Goal: Check status: Check status

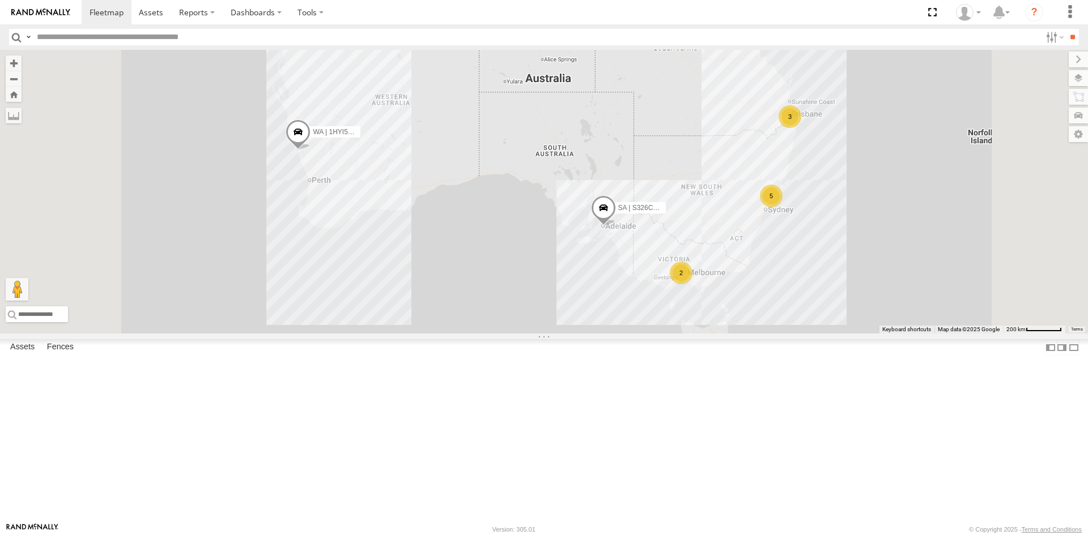
click at [310, 150] on span at bounding box center [298, 134] width 25 height 31
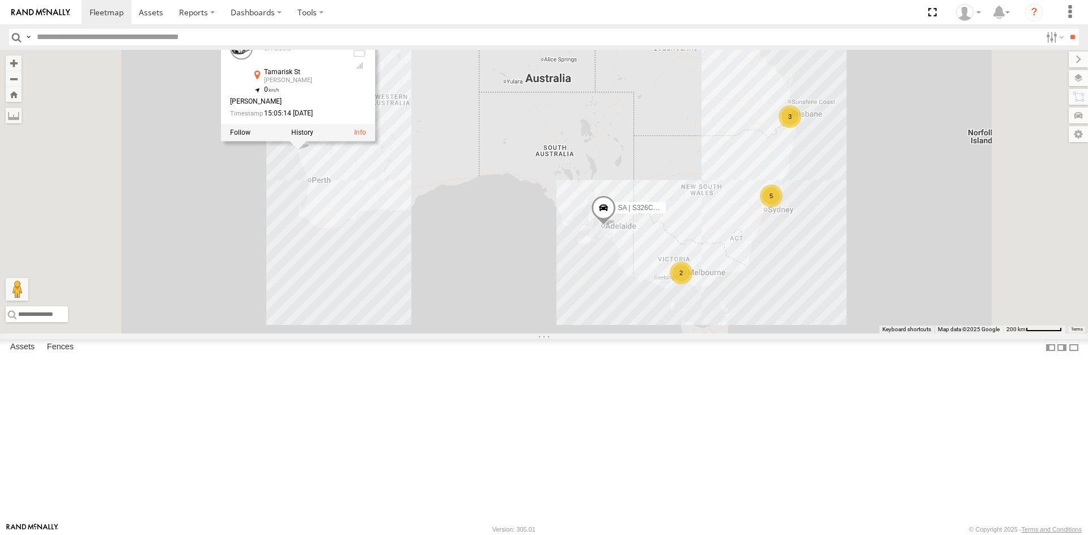
click at [402, 258] on div "SA | S326COA | [PERSON_NAME] | 1HYI522 | Jaxon 5 2 3 WA | 1HYI522 | Jaxon SI As…" at bounding box center [544, 192] width 1088 height 284
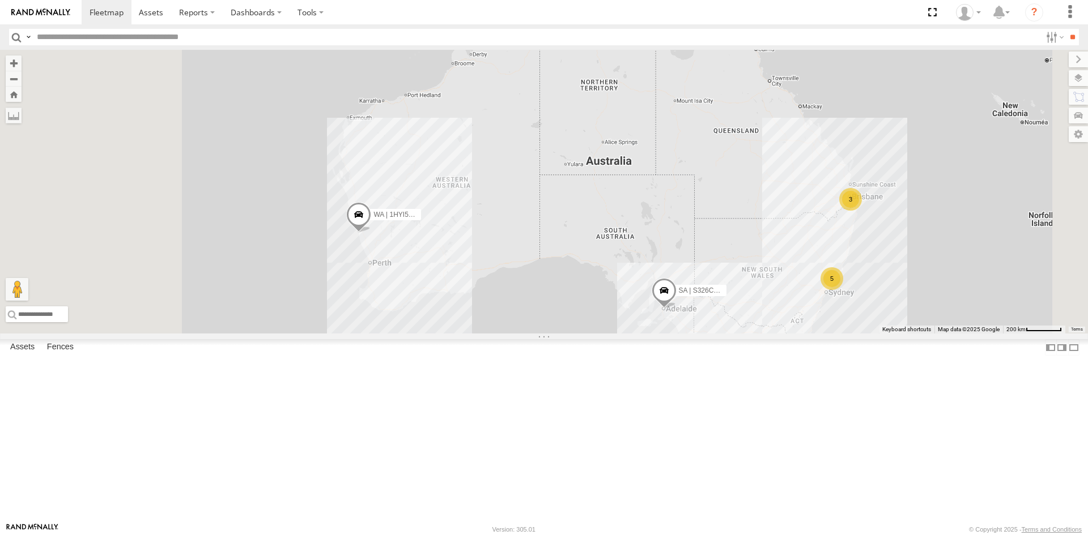
drag, startPoint x: 428, startPoint y: 270, endPoint x: 488, endPoint y: 350, distance: 99.6
click at [488, 334] on div "SA | S326COA | [PERSON_NAME] | 1HYI522 | Jaxon 5 2 3" at bounding box center [544, 192] width 1088 height 284
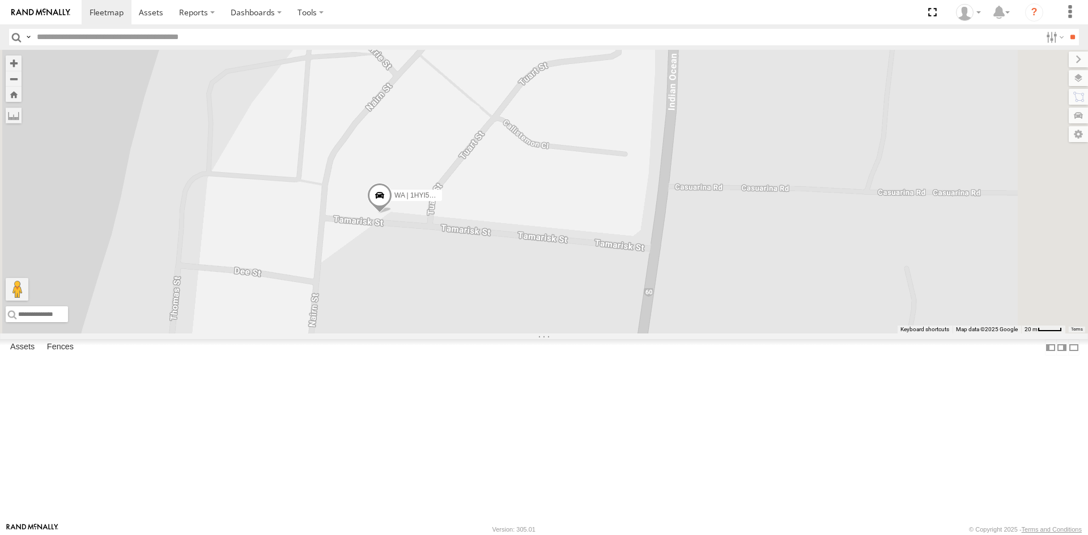
click at [392, 214] on span at bounding box center [379, 198] width 25 height 31
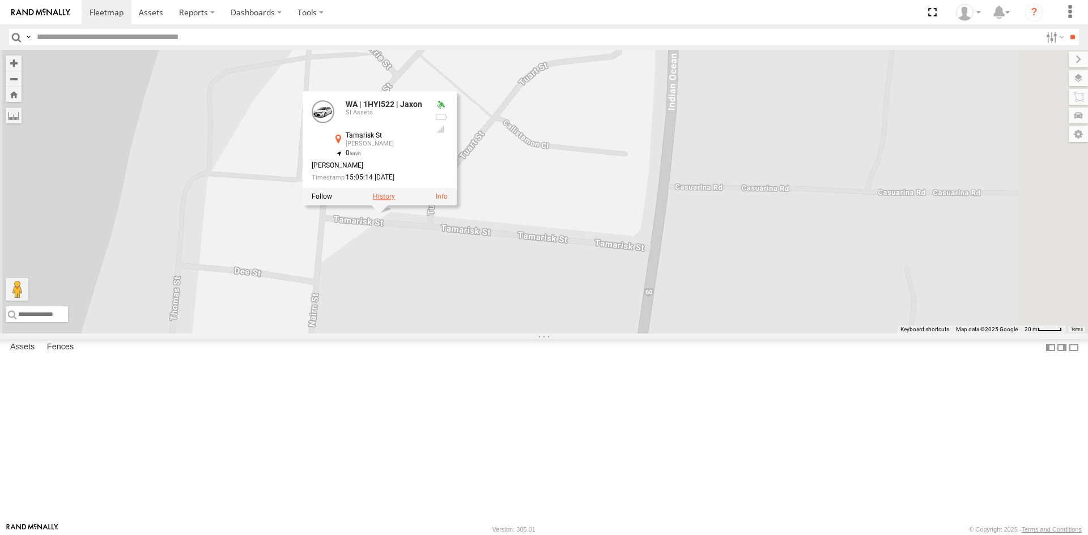
click at [395, 201] on label at bounding box center [384, 197] width 22 height 8
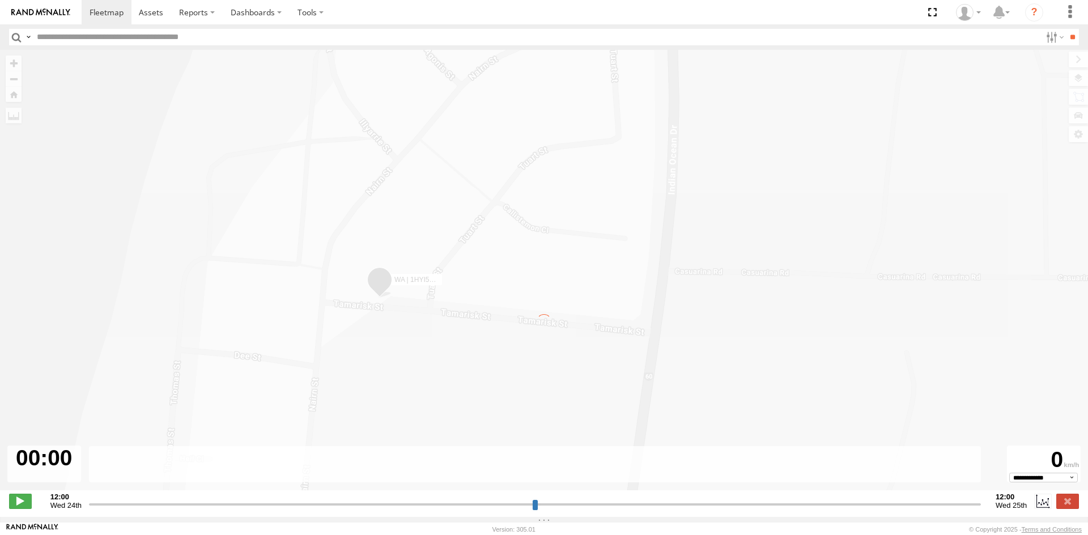
type input "**********"
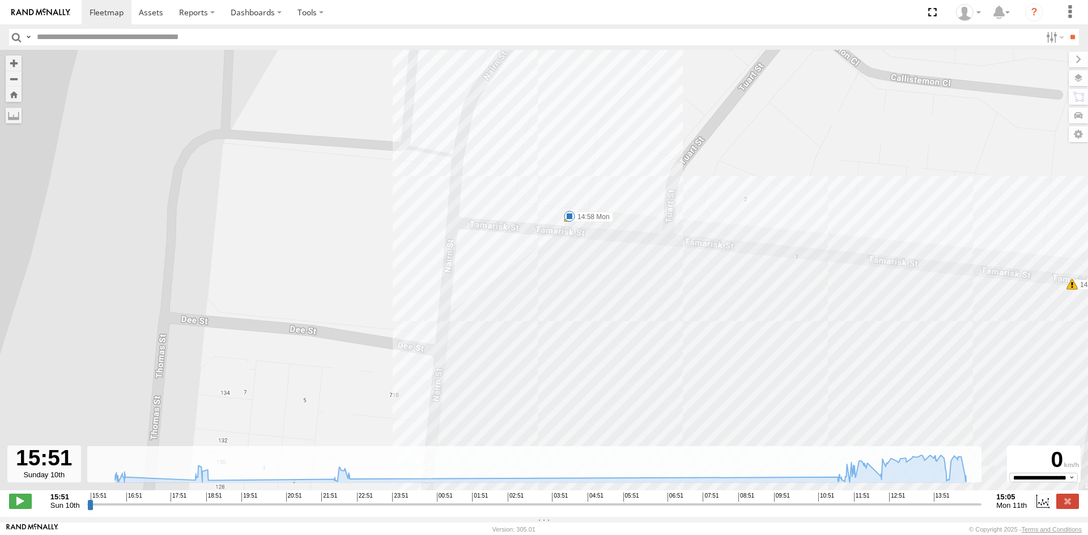
click at [571, 218] on span at bounding box center [569, 216] width 11 height 11
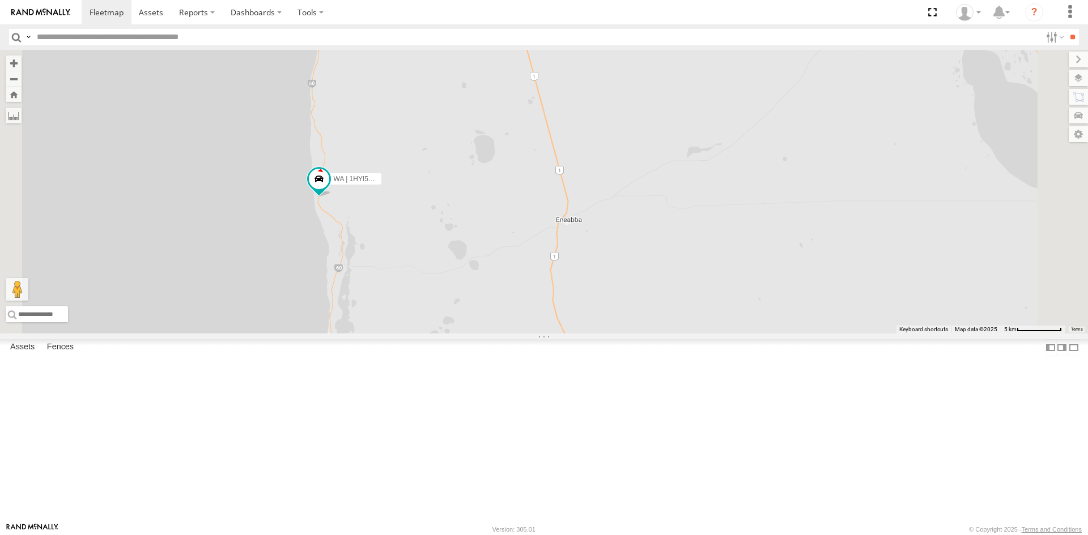
click at [0, 0] on div "Video" at bounding box center [0, 0] width 0 height 0
click at [0, 0] on span at bounding box center [0, 0] width 0 height 0
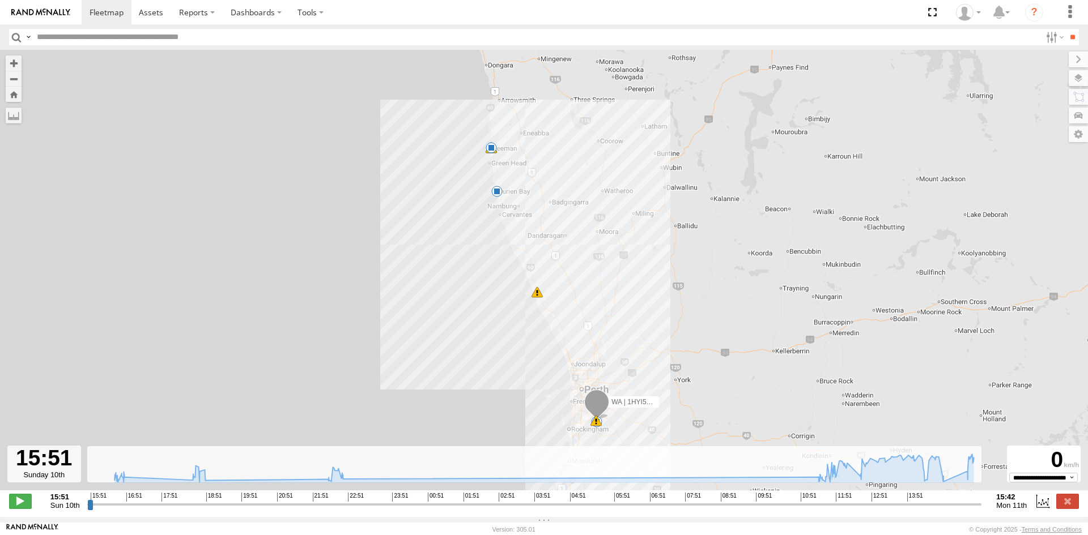
click at [491, 148] on span at bounding box center [491, 147] width 11 height 11
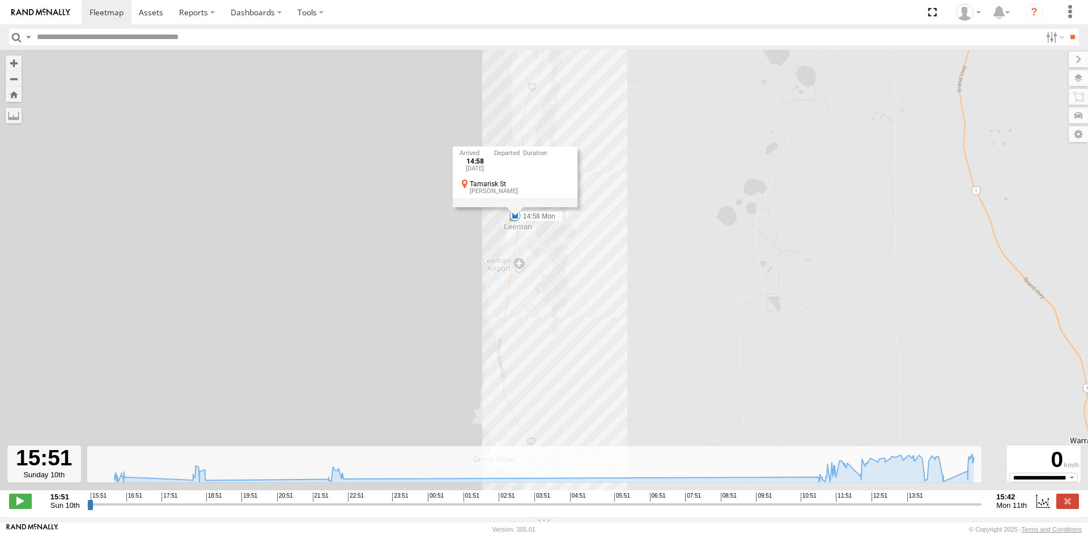
drag, startPoint x: 544, startPoint y: 150, endPoint x: 558, endPoint y: 301, distance: 151.3
click at [558, 301] on div "WA | 1HYI522 | Jaxon 13:18 Mon 14:22 Mon 14:51 Mon 14:58 Mon 15:05 Mon 14:58 [D…" at bounding box center [544, 276] width 1088 height 453
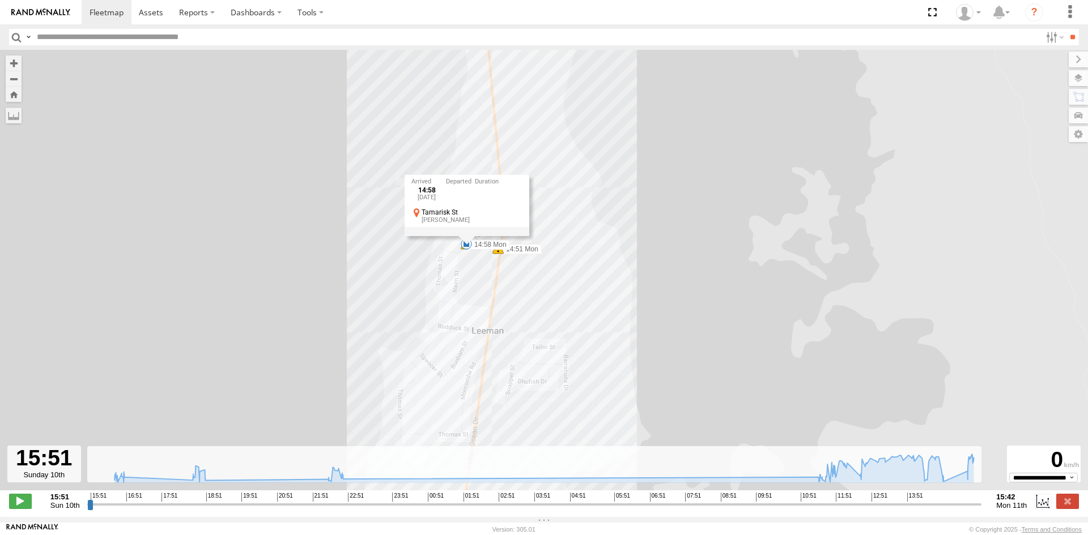
drag, startPoint x: 549, startPoint y: 304, endPoint x: 555, endPoint y: 324, distance: 20.1
click at [555, 324] on div "WA | 1HYI522 | Jaxon 13:18 Mon 14:22 Mon 14:51 Mon 14:58 Mon 15:05 Mon 14:58 Mo…" at bounding box center [544, 276] width 1088 height 453
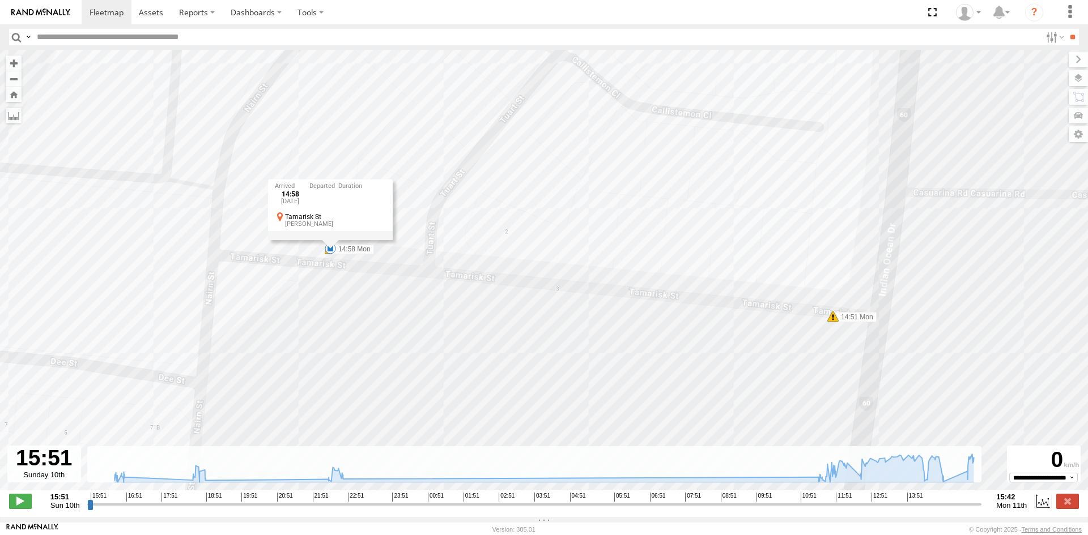
click at [390, 336] on div "WA | 1HYI522 | Jaxon 13:18 Mon 14:22 Mon 14:51 Mon 14:58 Mon 15:05 Mon 14:58 Mo…" at bounding box center [544, 276] width 1088 height 453
click at [333, 254] on span at bounding box center [330, 248] width 11 height 11
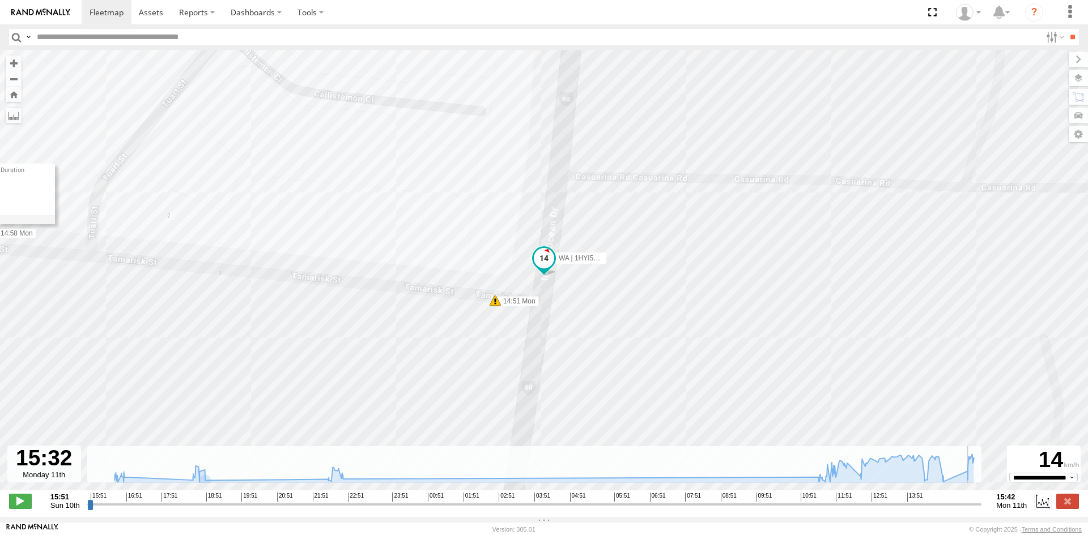
drag, startPoint x: 88, startPoint y: 511, endPoint x: 972, endPoint y: 537, distance: 884.8
type input "**********"
click at [972, 510] on input "range" at bounding box center [534, 504] width 895 height 11
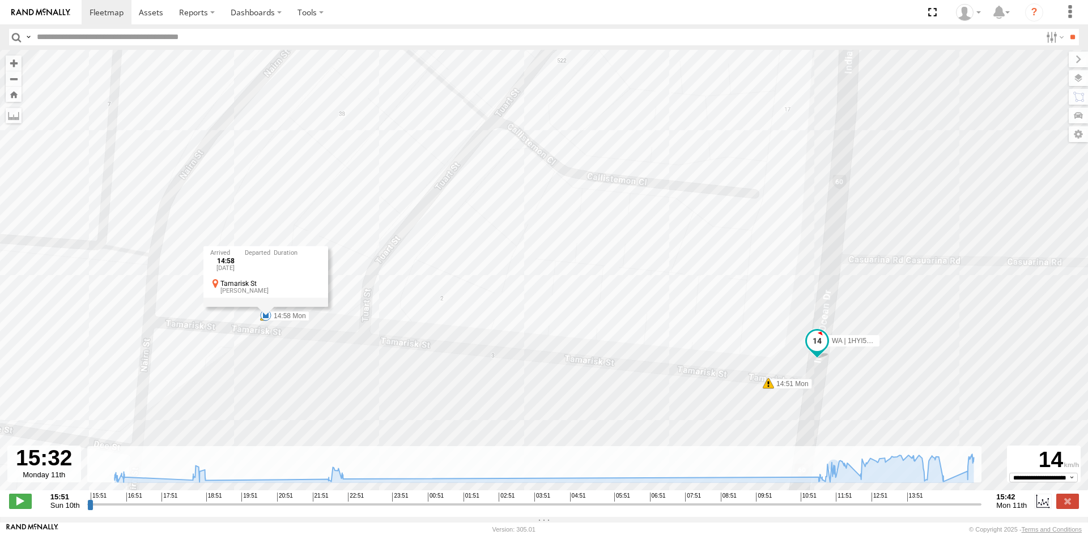
drag, startPoint x: 559, startPoint y: 317, endPoint x: 834, endPoint y: 400, distance: 287.1
click at [834, 400] on div "WA | 1HYI522 | Jaxon 13:18 Mon 14:22 Mon 14:51 Mon 14:58 Mon 15:05 Mon 16:44 Su…" at bounding box center [544, 276] width 1088 height 453
